Goal: Information Seeking & Learning: Learn about a topic

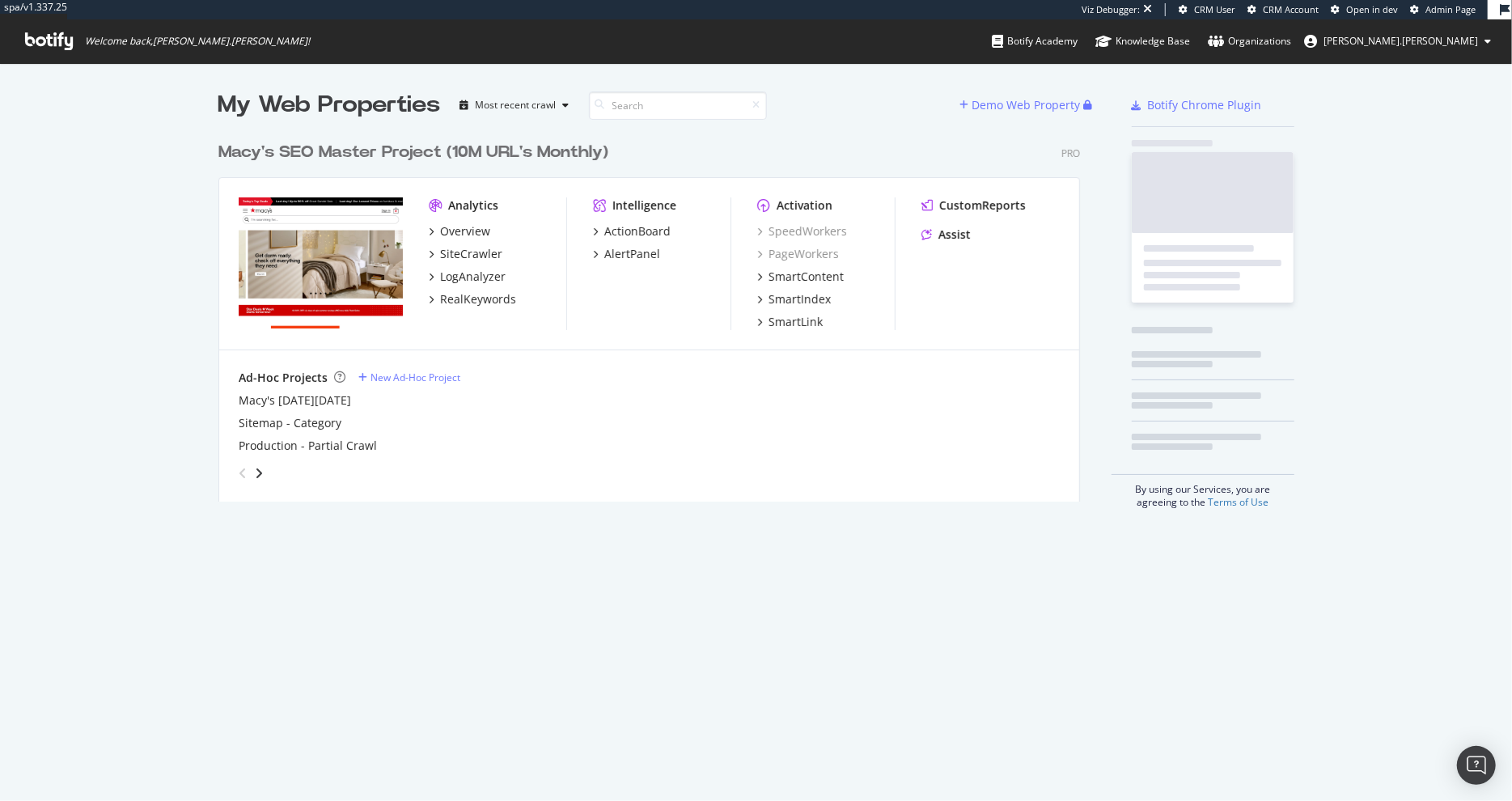
scroll to position [379, 875]
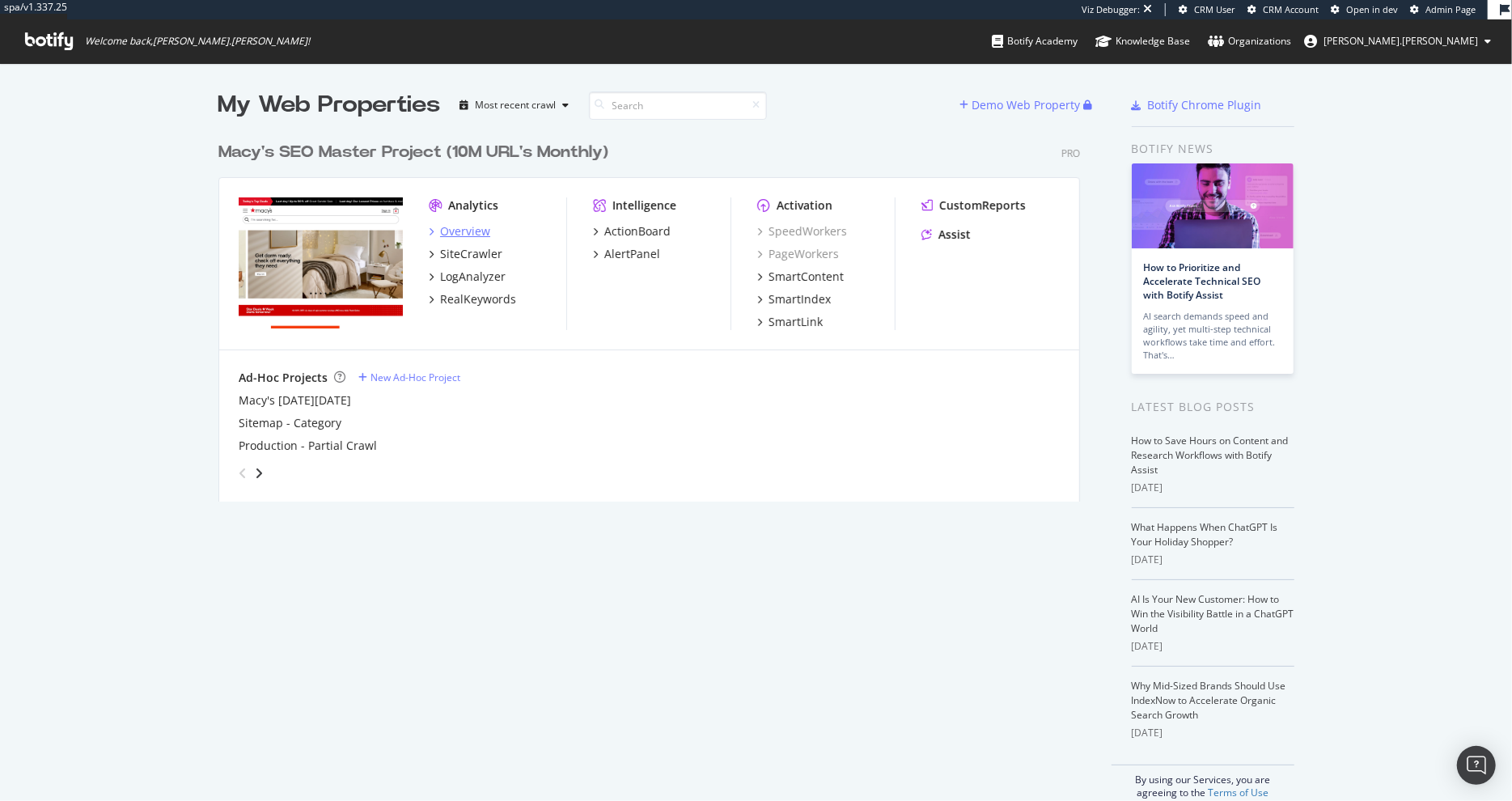
click at [480, 238] on div "Overview" at bounding box center [465, 231] width 51 height 16
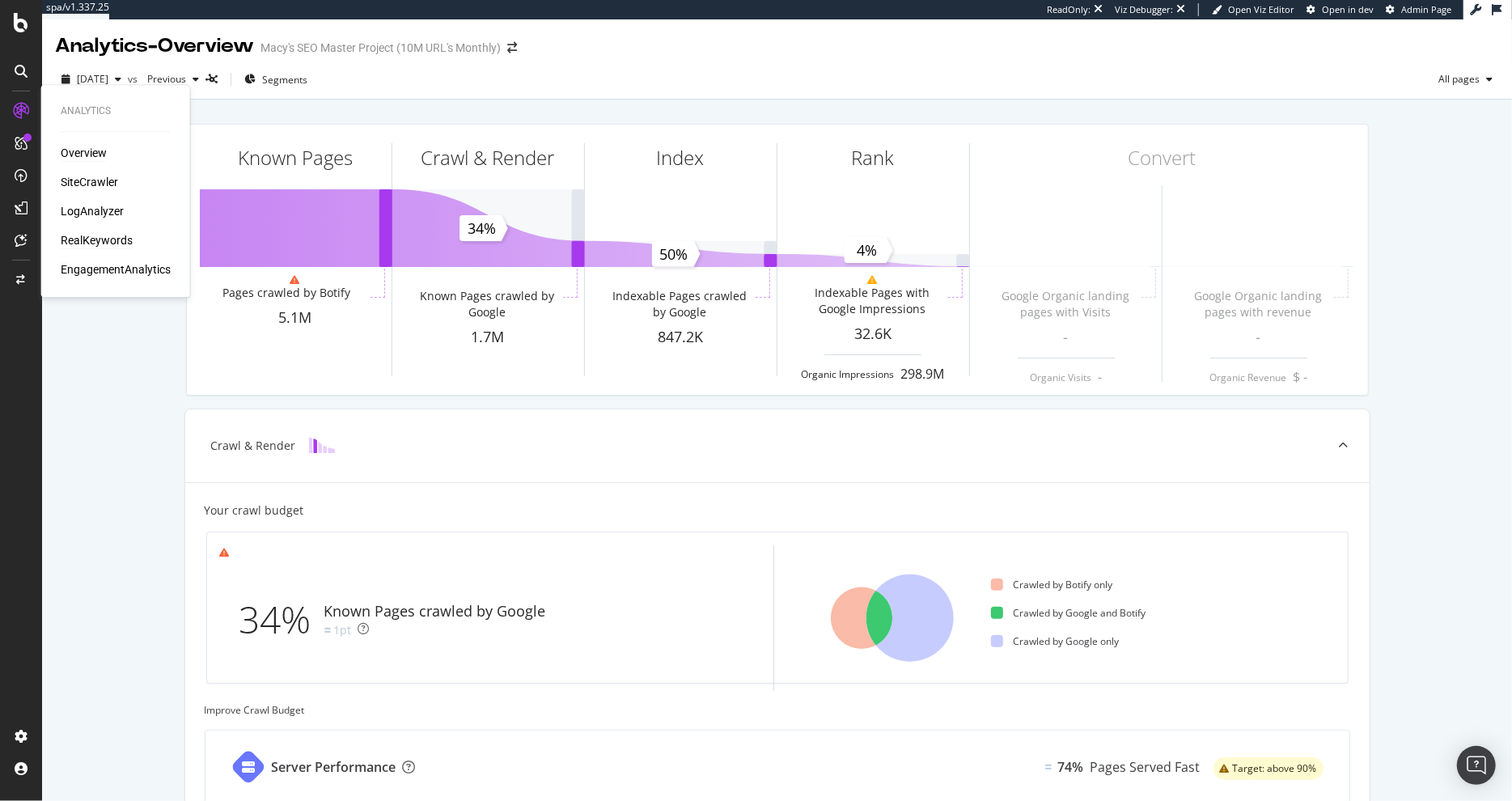
click at [104, 242] on div "RealKeywords" at bounding box center [96, 240] width 72 height 16
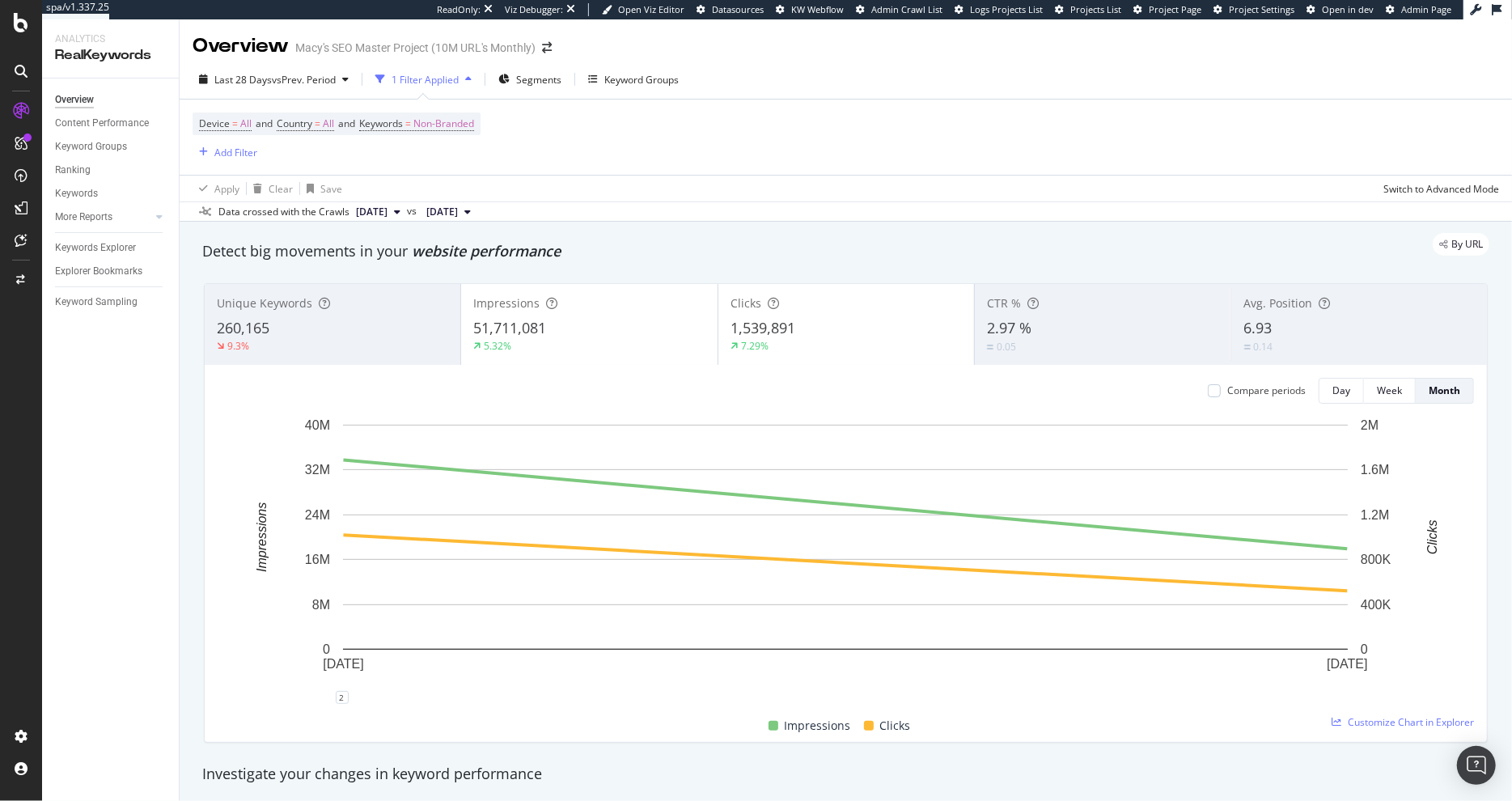
click at [108, 292] on div "Keyword Sampling" at bounding box center [117, 302] width 124 height 24
click at [103, 302] on div "Keyword Sampling" at bounding box center [96, 303] width 82 height 17
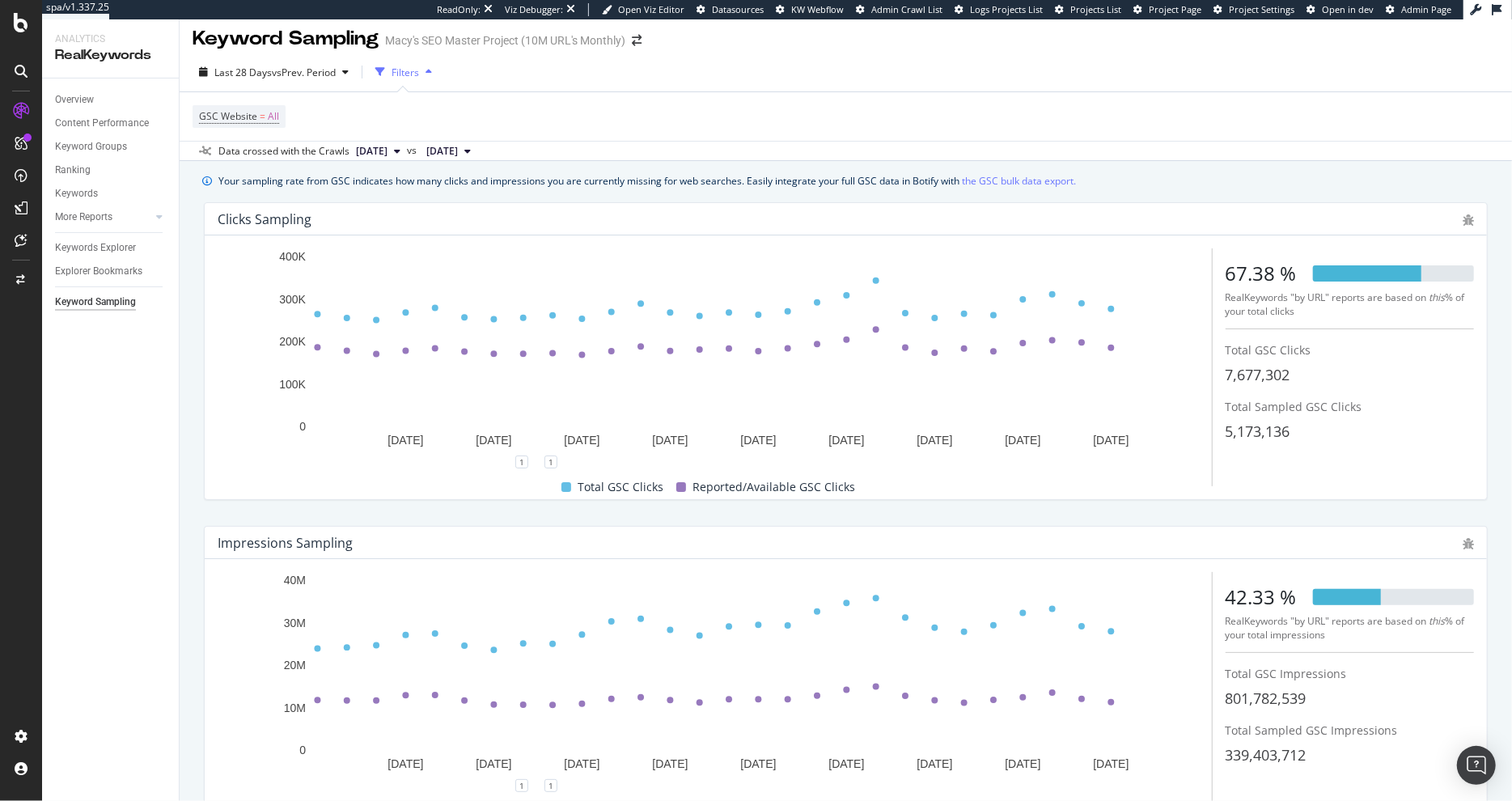
scroll to position [7, 0]
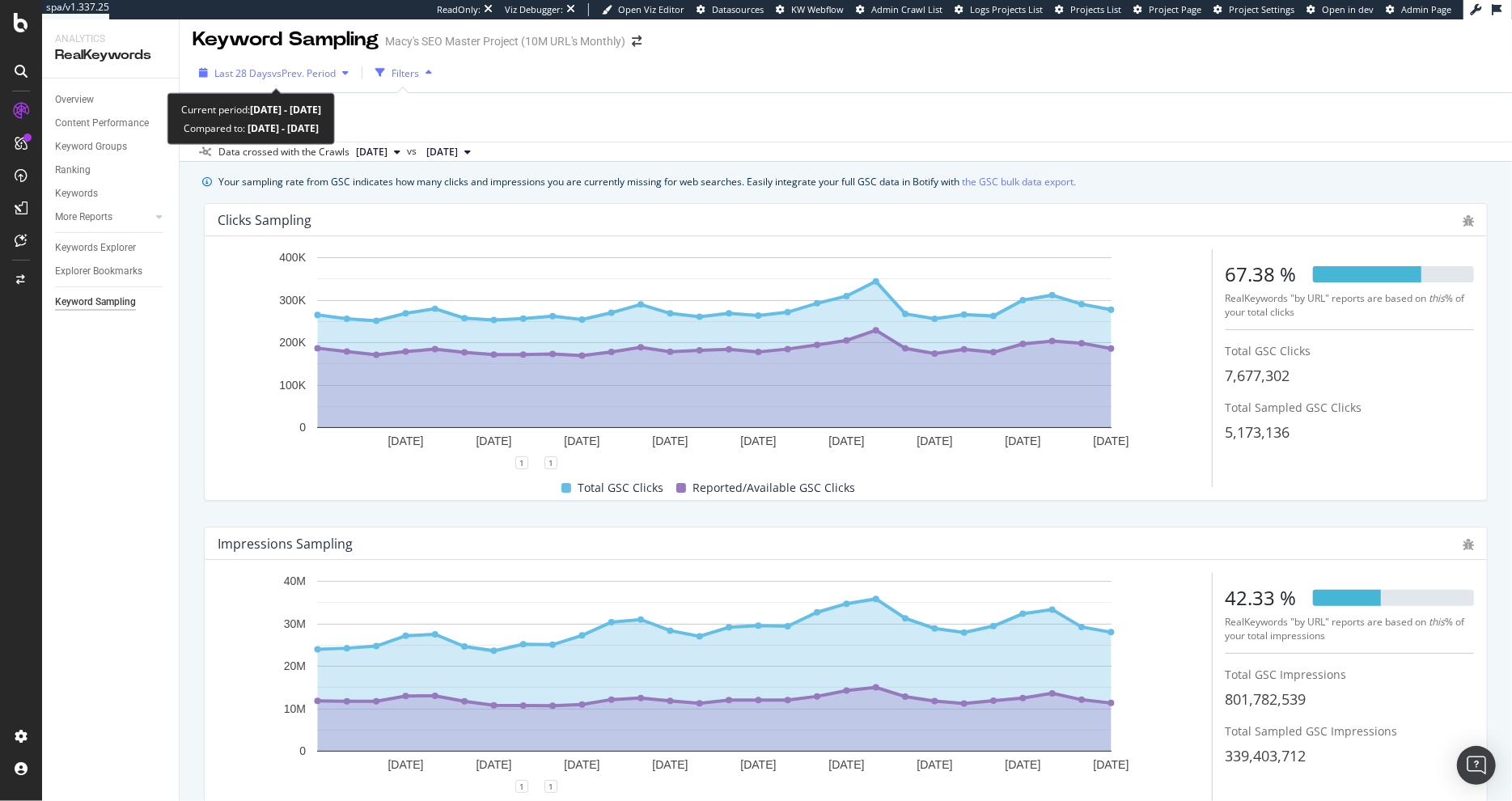
click at [296, 62] on div "Last 28 Days vs Prev. Period" at bounding box center [274, 73] width 162 height 24
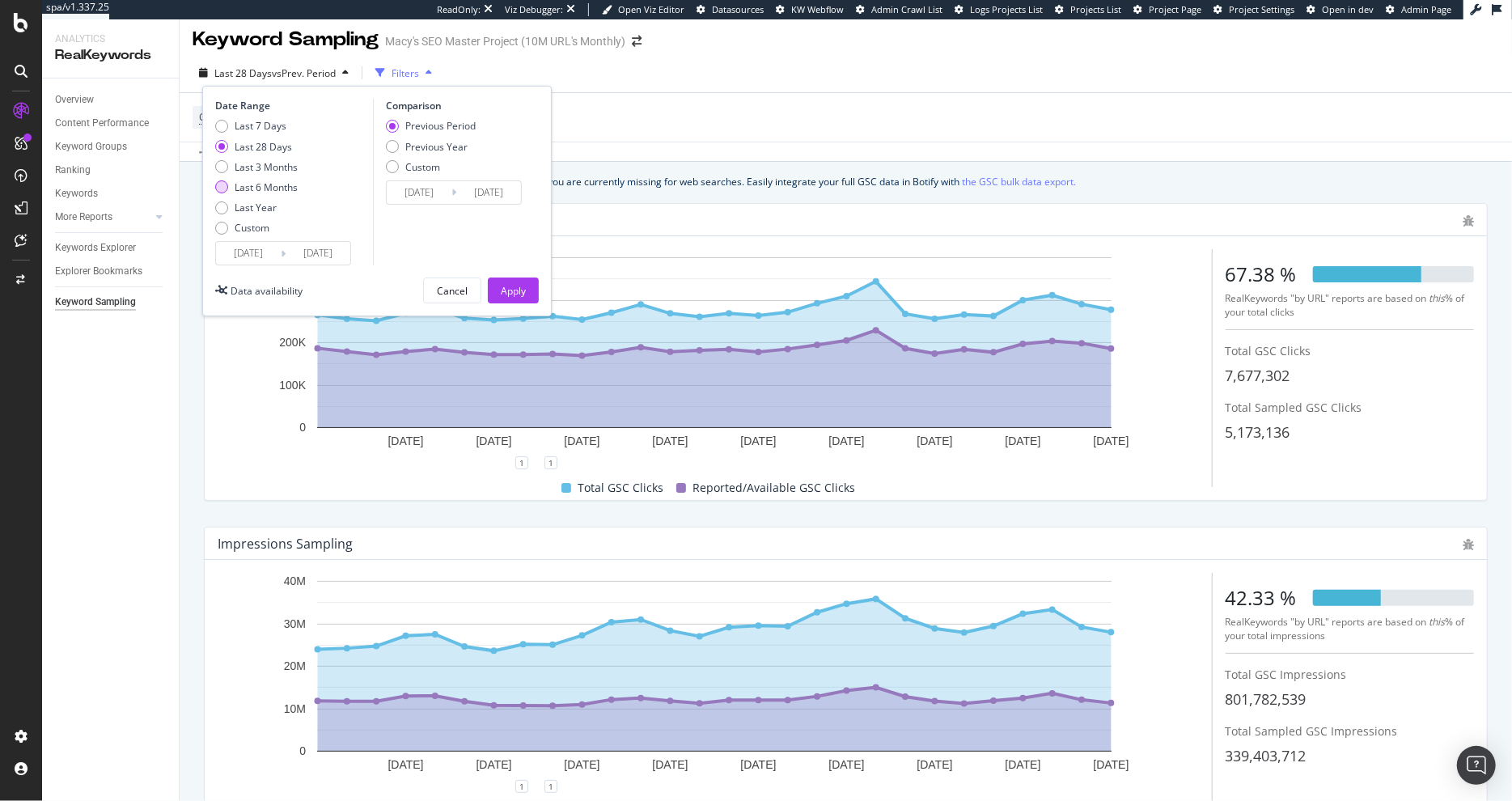
click at [279, 188] on div "Last 6 Months" at bounding box center [266, 187] width 63 height 13
type input "[DATE]"
click at [267, 208] on div "Last Year" at bounding box center [256, 207] width 42 height 13
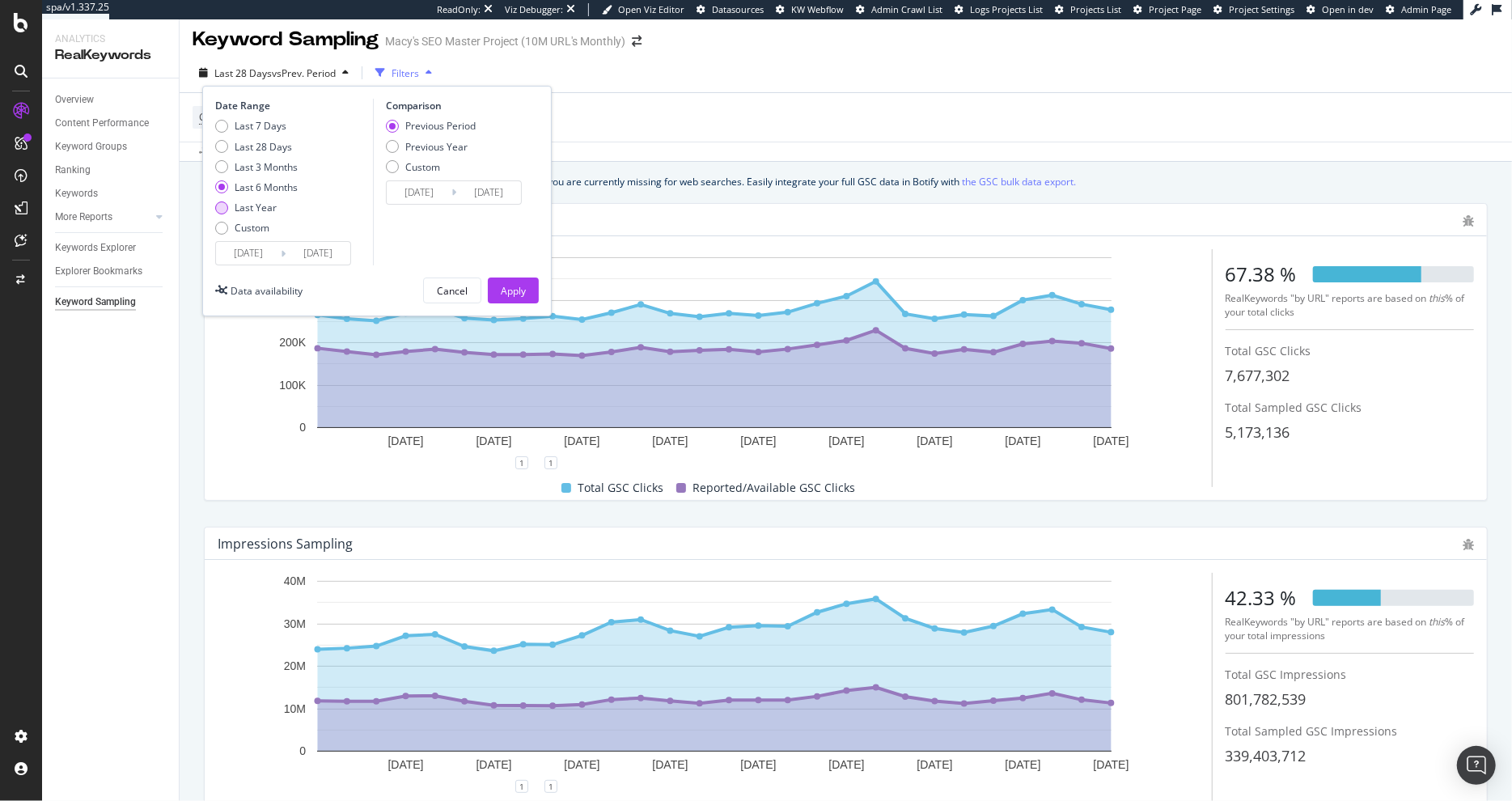
type input "[DATE]"
click at [530, 297] on button "Apply" at bounding box center [513, 290] width 51 height 26
